Goal: Transaction & Acquisition: Purchase product/service

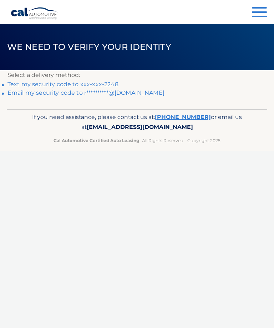
click at [15, 81] on link "Text my security code to xxx-xxx-2248" at bounding box center [62, 84] width 111 height 7
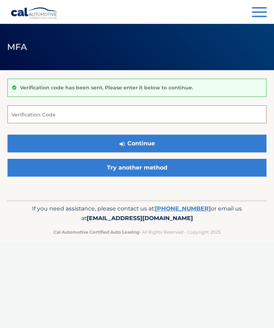
click at [66, 111] on input "Verification Code" at bounding box center [136, 115] width 259 height 18
type input "775518"
click at [167, 146] on button "Continue" at bounding box center [136, 144] width 259 height 18
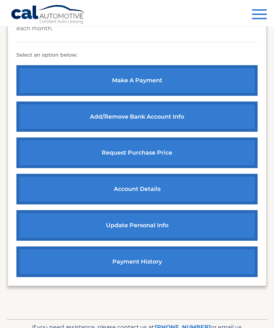
scroll to position [245, 0]
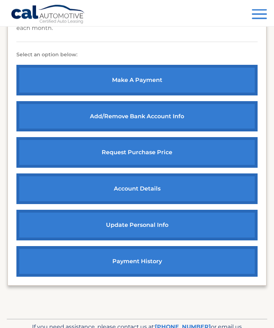
click at [157, 264] on link "payment history" at bounding box center [136, 262] width 241 height 31
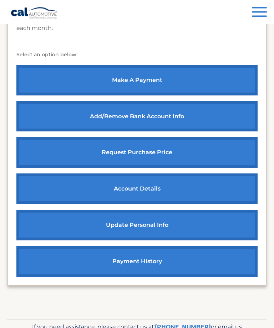
scroll to position [268, 0]
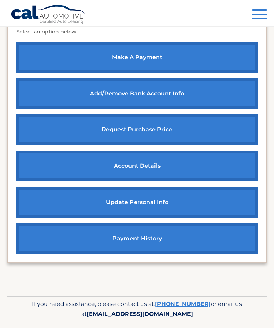
click at [224, 52] on link "make a payment" at bounding box center [136, 57] width 241 height 31
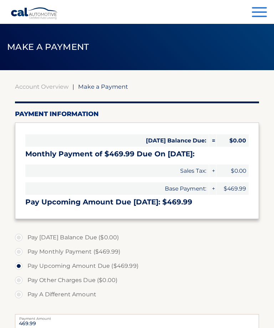
select select "MDNkMTliMDUtNTE5NS00ODdjLTkyYTgtNWJiOTY3M2FiNzcw"
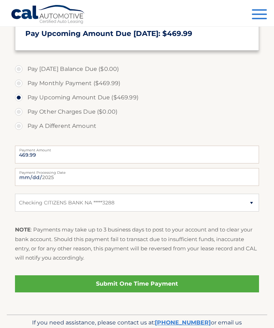
scroll to position [173, 0]
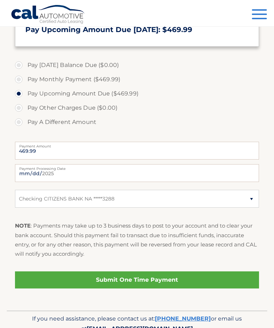
click at [167, 281] on link "Submit One Time Payment" at bounding box center [137, 280] width 244 height 17
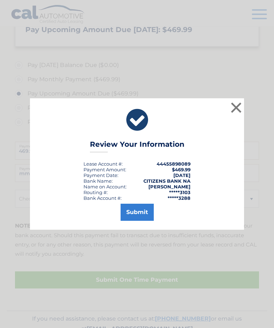
click at [143, 221] on button "Submit" at bounding box center [137, 212] width 33 height 17
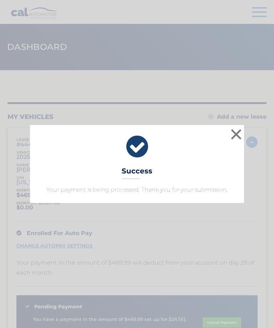
click at [235, 137] on button "×" at bounding box center [236, 134] width 14 height 14
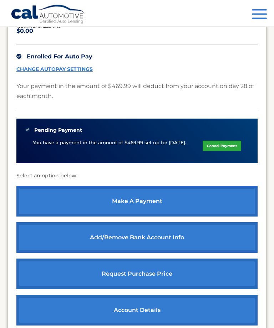
scroll to position [177, 0]
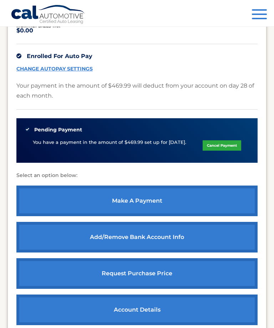
click at [257, 11] on button "Menu" at bounding box center [259, 15] width 15 height 12
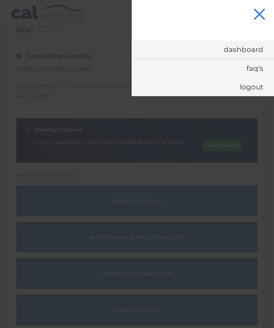
click at [255, 89] on link "Logout" at bounding box center [203, 87] width 142 height 19
